Goal: Task Accomplishment & Management: Complete application form

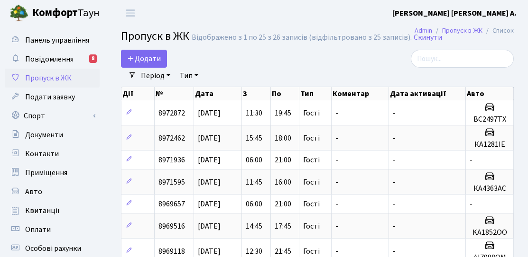
select select "25"
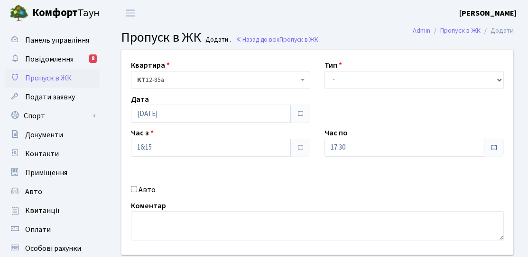
click at [136, 191] on input "Авто" at bounding box center [134, 189] width 6 height 6
checkbox input "true"
click at [350, 89] on div "Квартира <b>КТ</b>&nbsp;&nbsp;&nbsp;&nbsp;12-85а КТ 12-85а Тип - Доставка Таксі…" at bounding box center [317, 152] width 406 height 205
click at [351, 81] on select "- Доставка Таксі Гості Сервіс" at bounding box center [413, 80] width 179 height 18
select select "3"
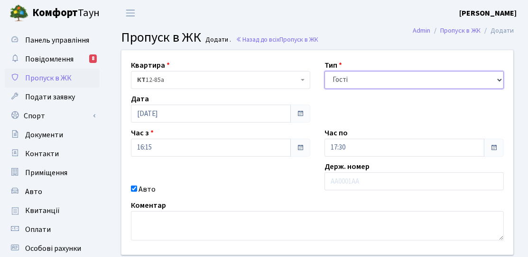
click at [324, 71] on select "- Доставка Таксі Гості Сервіс" at bounding box center [413, 80] width 179 height 18
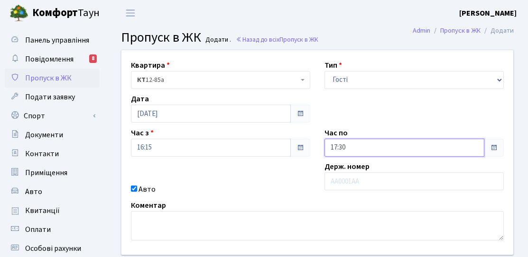
click at [339, 148] on input "17:30" at bounding box center [404, 148] width 160 height 18
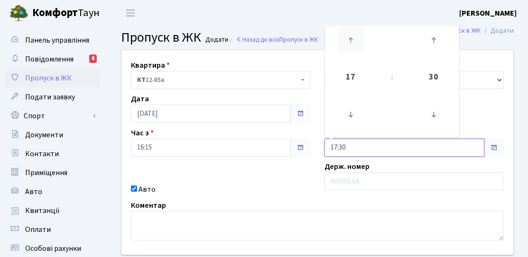
click at [347, 39] on icon at bounding box center [351, 40] width 26 height 26
type input "19:30"
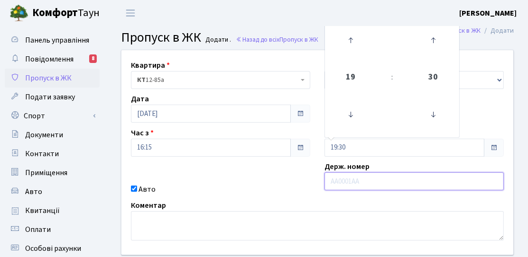
click at [338, 186] on input "text" at bounding box center [413, 182] width 179 height 18
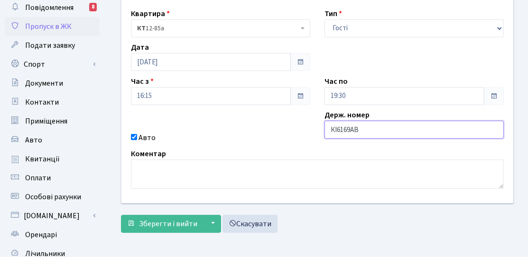
scroll to position [95, 0]
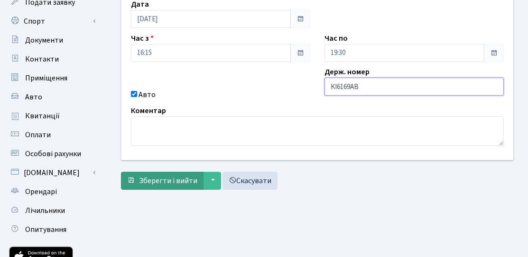
type input "КІ6169АВ"
click at [165, 183] on span "Зберегти і вийти" at bounding box center [168, 181] width 58 height 10
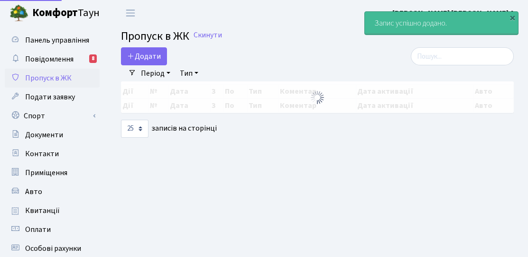
select select "25"
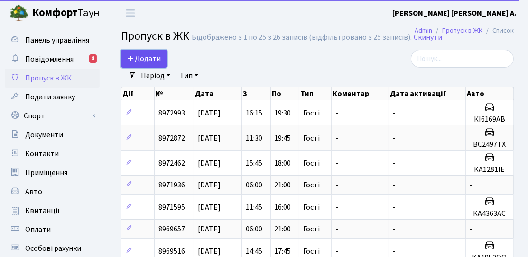
click at [141, 58] on span "Додати" at bounding box center [144, 59] width 34 height 10
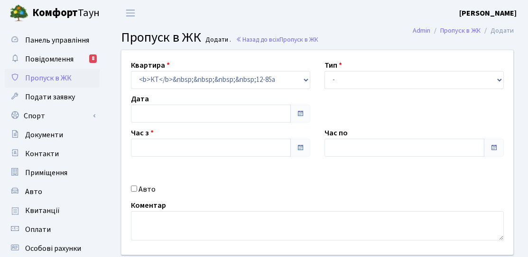
type input "[DATE]"
type input "16:30"
type input "17:30"
click at [144, 192] on label "Авто" at bounding box center [146, 189] width 17 height 11
click at [137, 192] on input "Авто" at bounding box center [134, 189] width 6 height 6
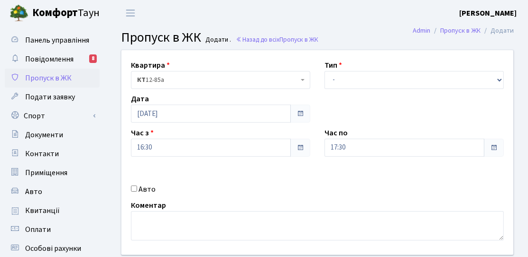
checkbox input "true"
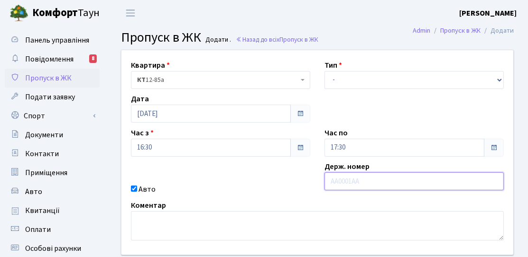
paste input "КА5195МО"
type input "КА5195МО"
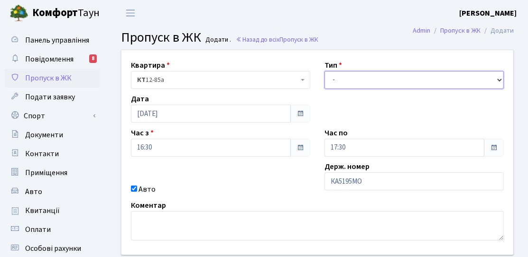
click at [356, 81] on select "- Доставка Таксі Гості Сервіс" at bounding box center [413, 80] width 179 height 18
select select "3"
click at [324, 71] on select "- Доставка Таксі Гості Сервіс" at bounding box center [413, 80] width 179 height 18
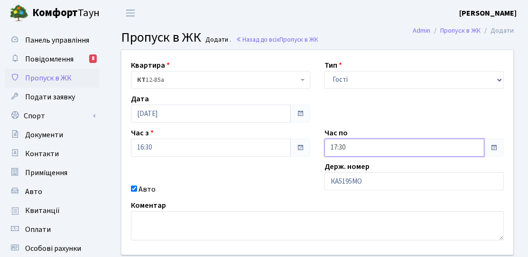
click at [348, 144] on input "17:30" at bounding box center [404, 148] width 160 height 18
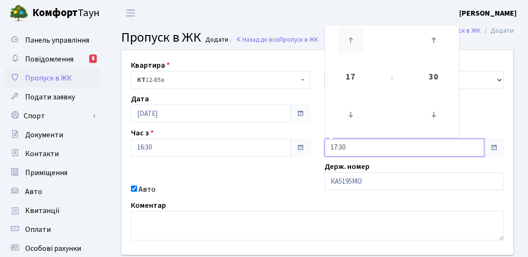
click at [354, 48] on icon at bounding box center [351, 40] width 26 height 26
click at [354, 47] on icon at bounding box center [351, 40] width 26 height 26
type input "20:30"
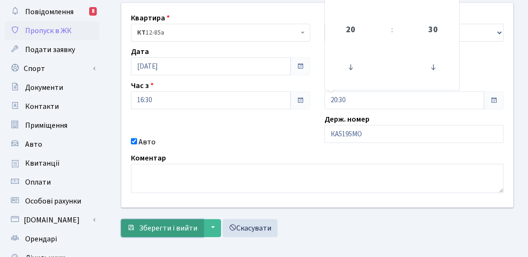
click at [159, 224] on span "Зберегти і вийти" at bounding box center [168, 228] width 58 height 10
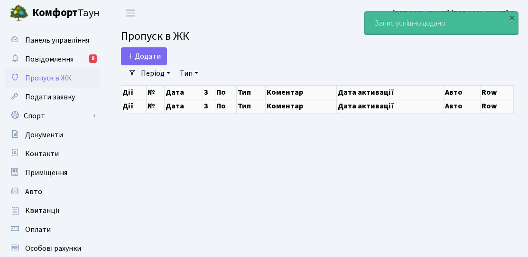
select select "25"
